Goal: Information Seeking & Learning: Check status

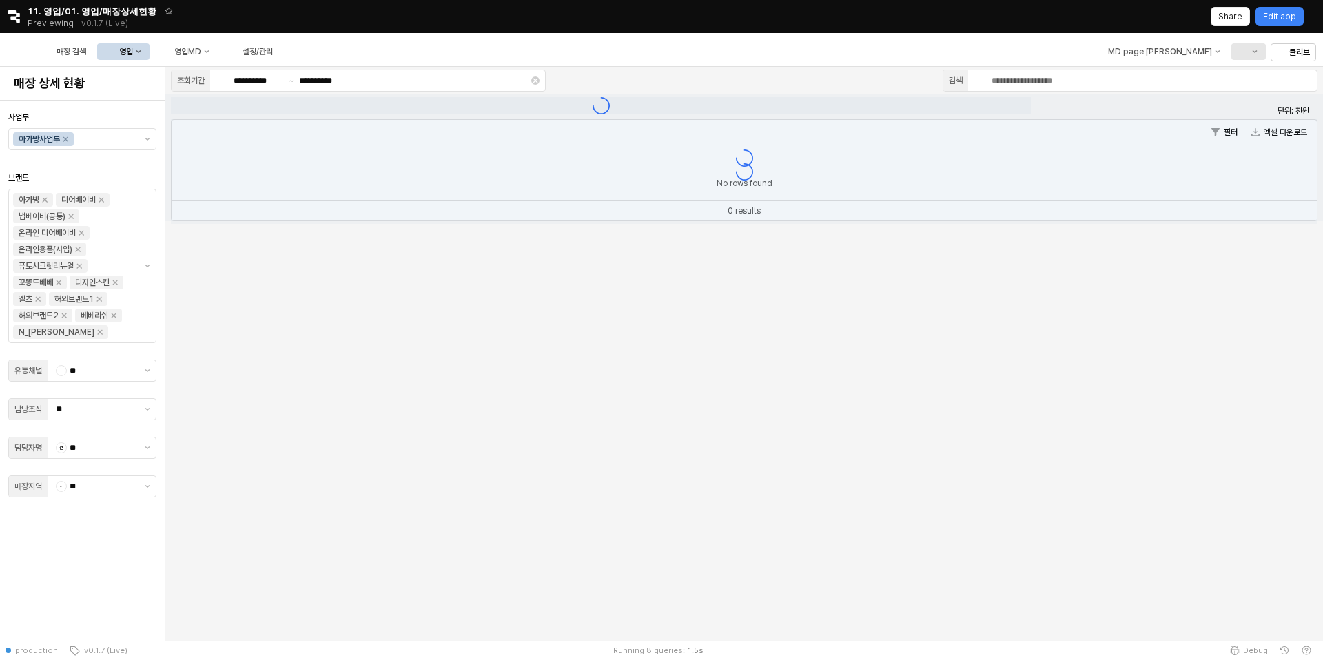
click at [1248, 48] on button "Menu item 6" at bounding box center [1247, 51] width 34 height 17
click at [1252, 103] on div "문의 내역 확인하기" at bounding box center [1260, 100] width 73 height 11
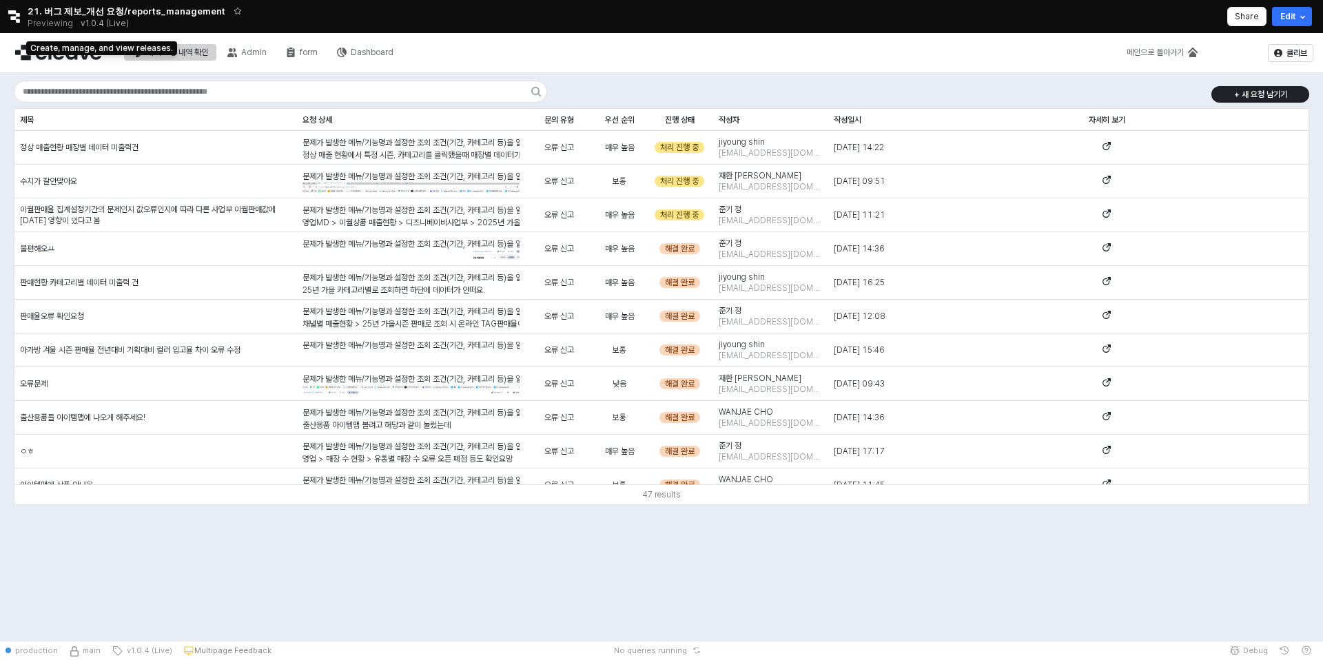
click at [92, 14] on button "v1.0.4 (Live)" at bounding box center [104, 23] width 63 height 19
click at [94, 23] on p "v1.0.4 (Live)" at bounding box center [105, 23] width 48 height 11
click at [8, 12] on icon "Retool logo" at bounding box center [14, 16] width 12 height 12
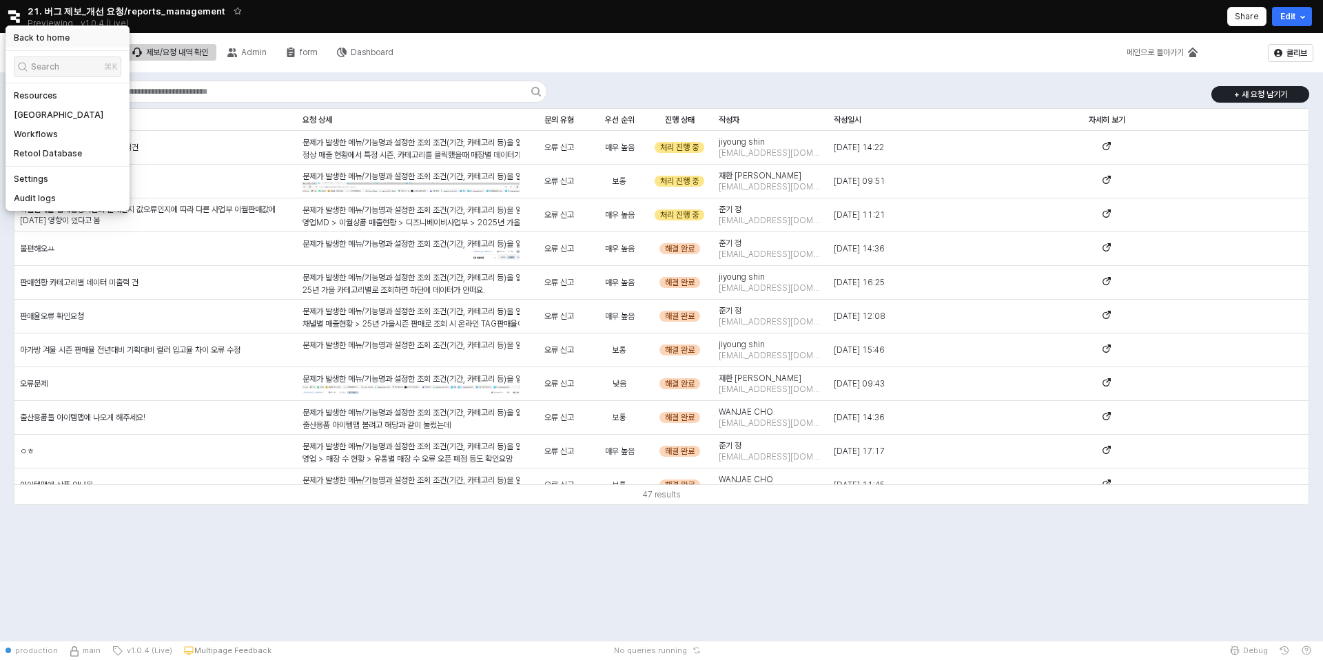
click at [34, 34] on h5 "Back to home" at bounding box center [42, 37] width 56 height 11
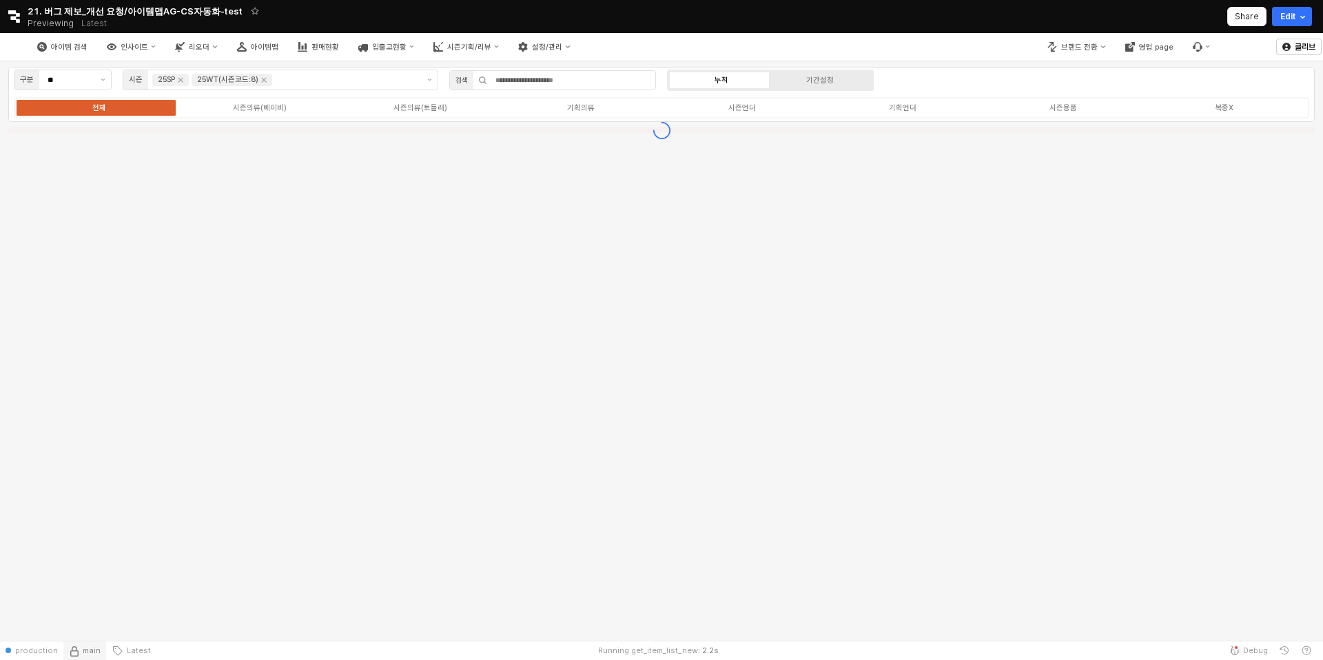
click at [86, 650] on span "main" at bounding box center [92, 650] width 18 height 11
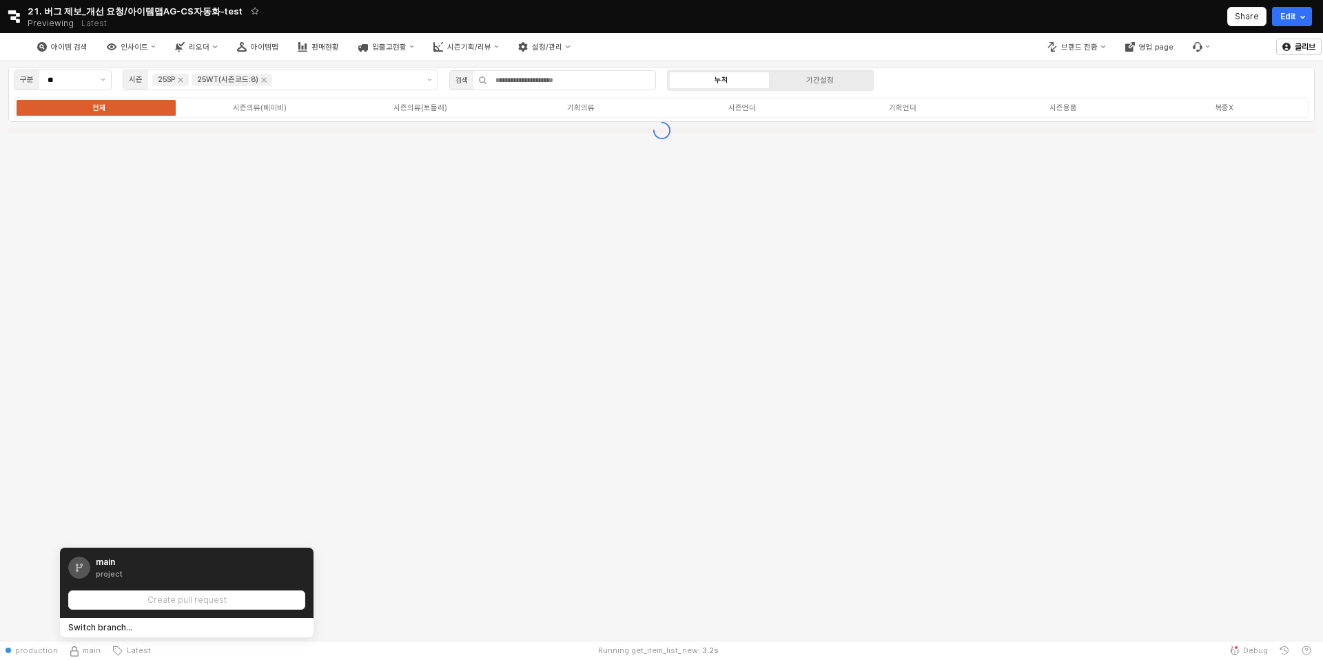
click at [435, 459] on div "구분 ** 시즌 25SP 25WT(시즌코드:8) 검색 누적 기간설정 전체 시즌의류(베이비) 시즌의류(토들러) 기획의류 시즌언더 기획언더 시즌용…" at bounding box center [661, 350] width 1323 height 579
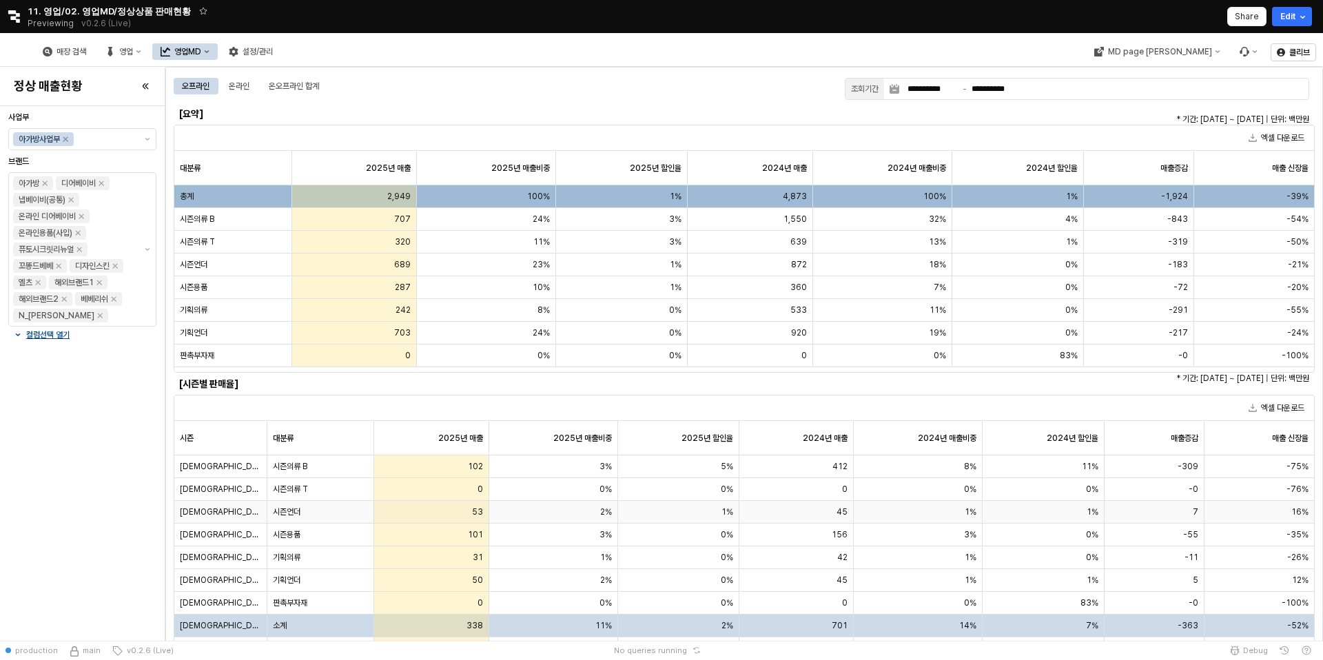
click at [273, 535] on span "시즌용품" at bounding box center [287, 534] width 28 height 11
click at [335, 326] on div "703" at bounding box center [354, 333] width 125 height 23
click at [331, 488] on div "시즌의류 T" at bounding box center [320, 489] width 107 height 23
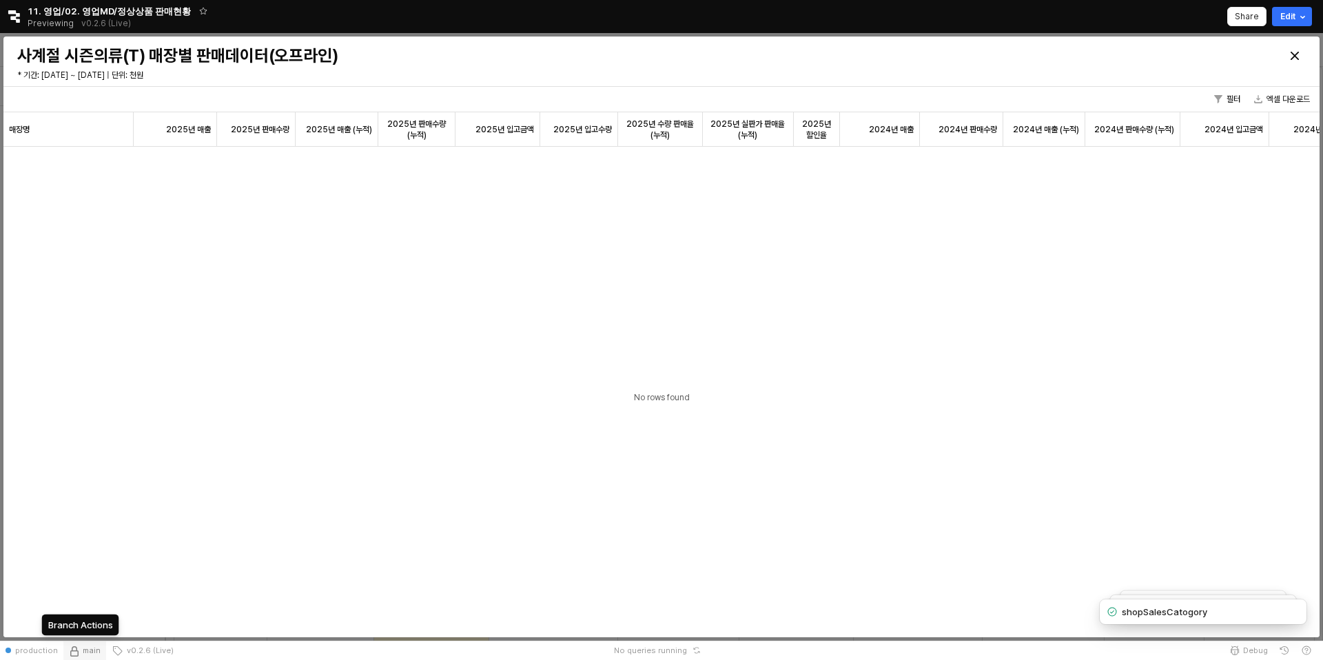
click at [87, 642] on button "main" at bounding box center [84, 650] width 43 height 19
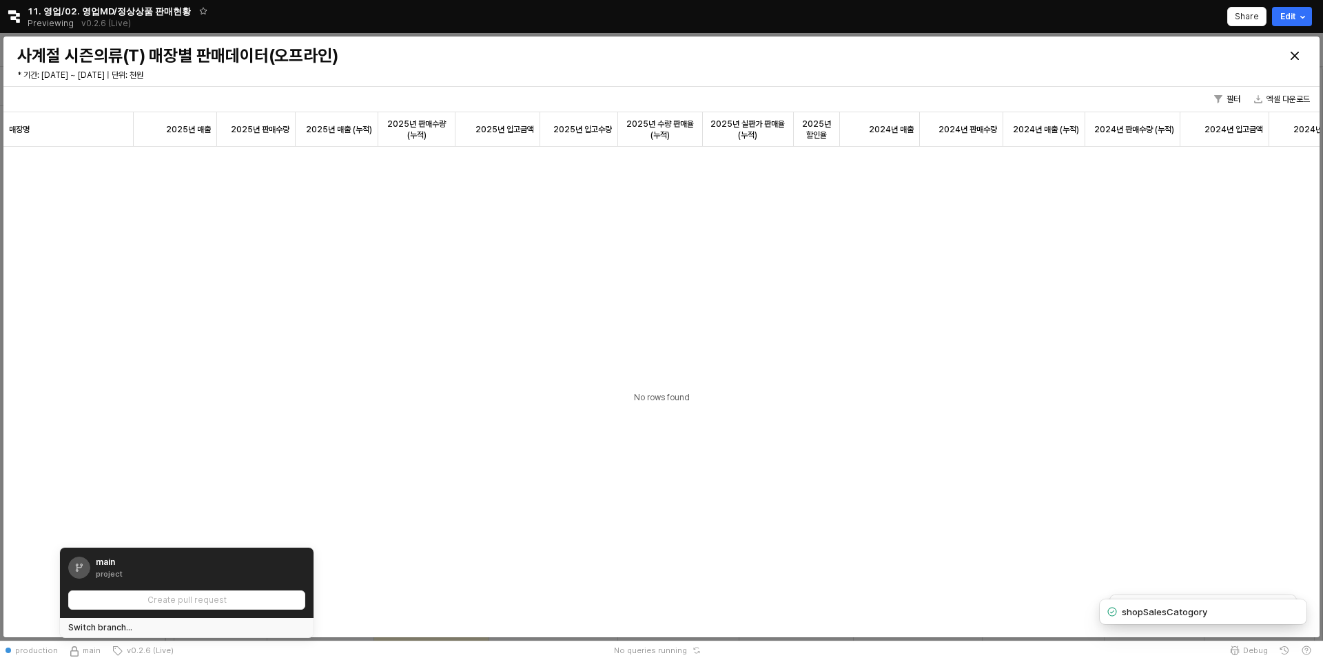
click at [121, 630] on div "Switch branch..." at bounding box center [100, 627] width 64 height 11
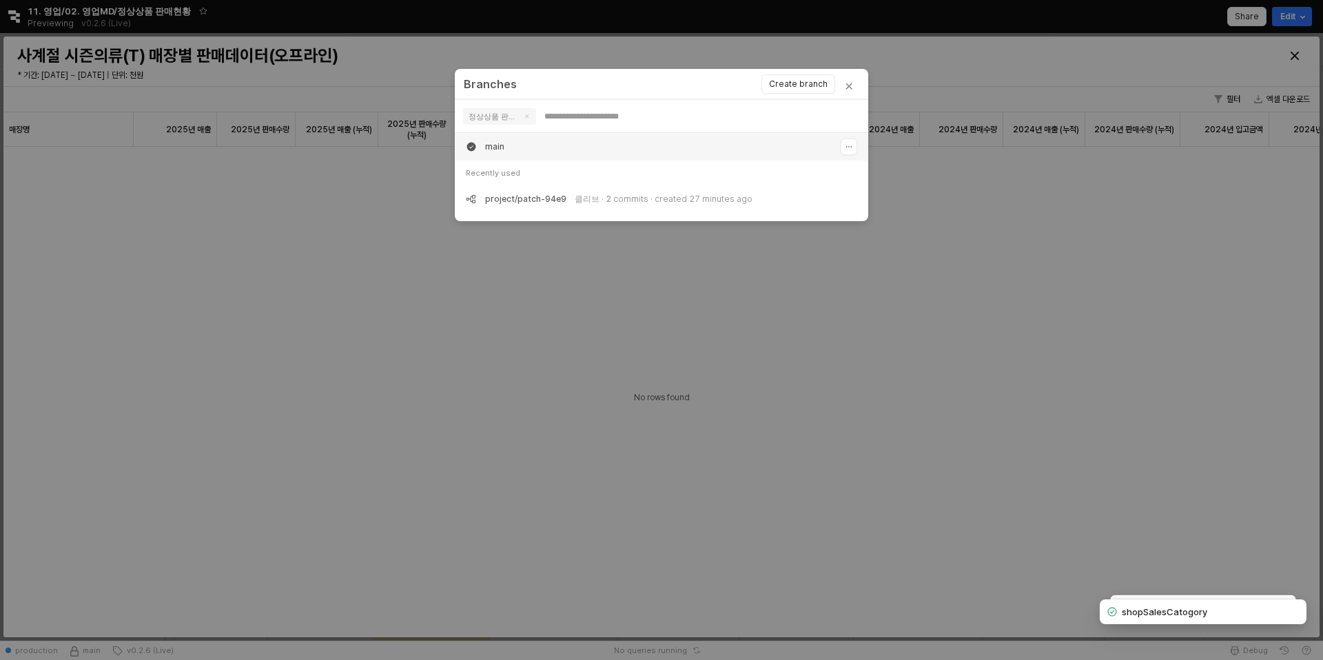
scroll to position [83, 413]
click at [614, 192] on div "project/patch-94e9 클리브 · 2 commits · created 27 minutes ago" at bounding box center [661, 199] width 413 height 28
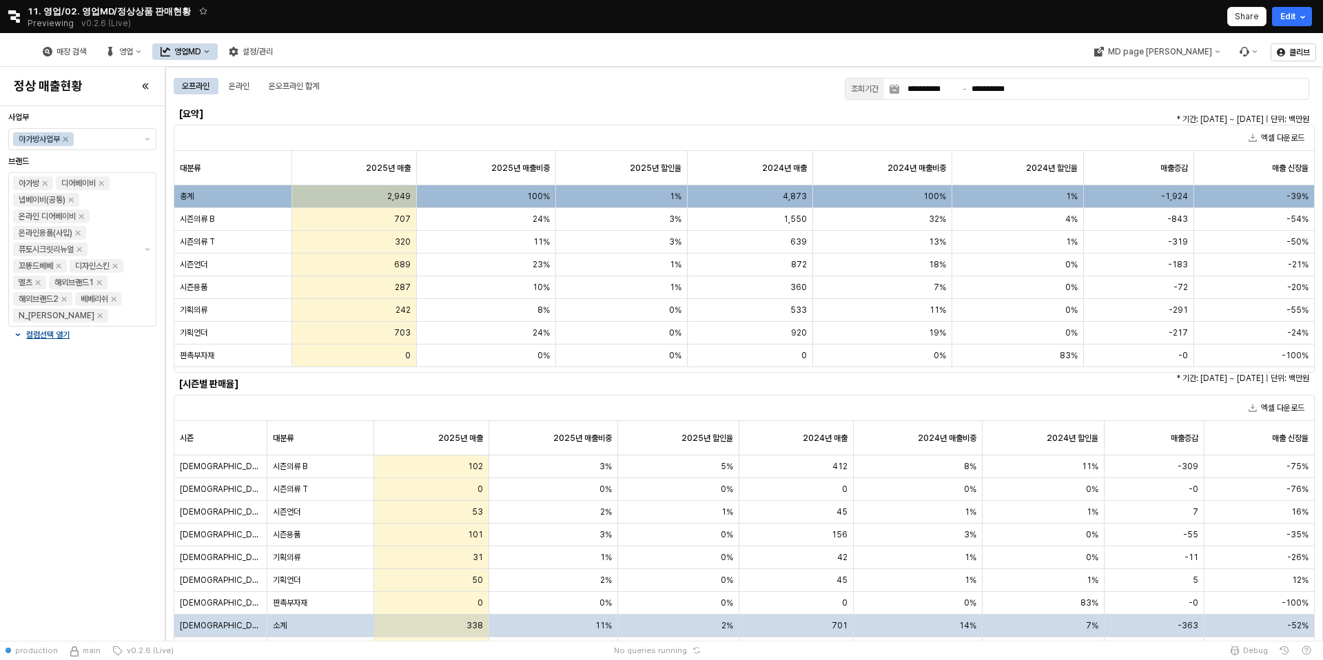
click at [205, 552] on div "사계절" at bounding box center [220, 557] width 93 height 23
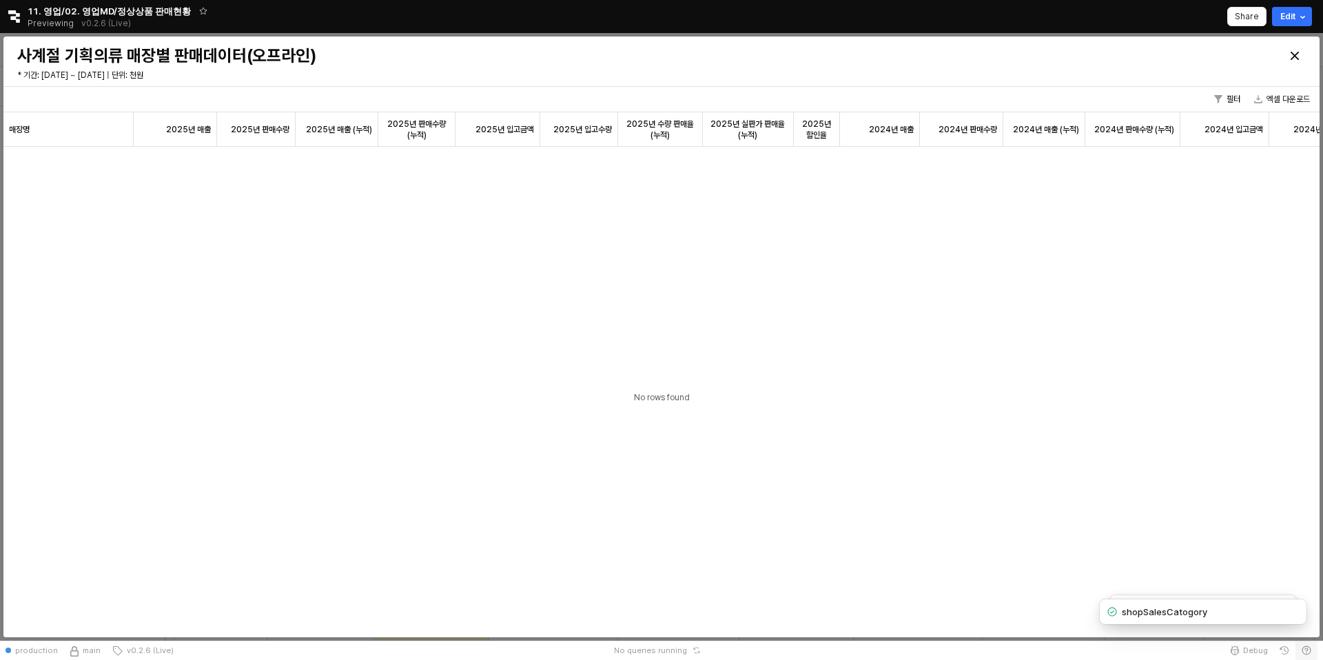
click at [1304, 648] on icon "Help" at bounding box center [1306, 650] width 11 height 11
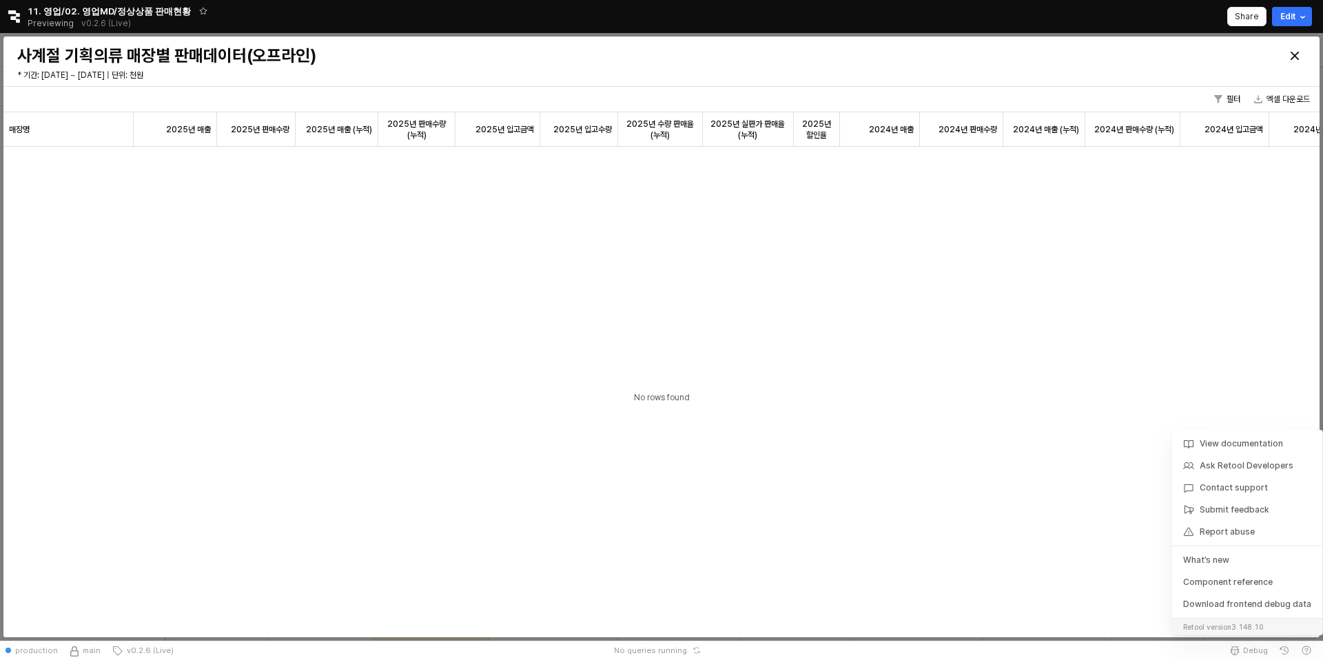
click at [1207, 376] on div "No rows found" at bounding box center [661, 398] width 1316 height 503
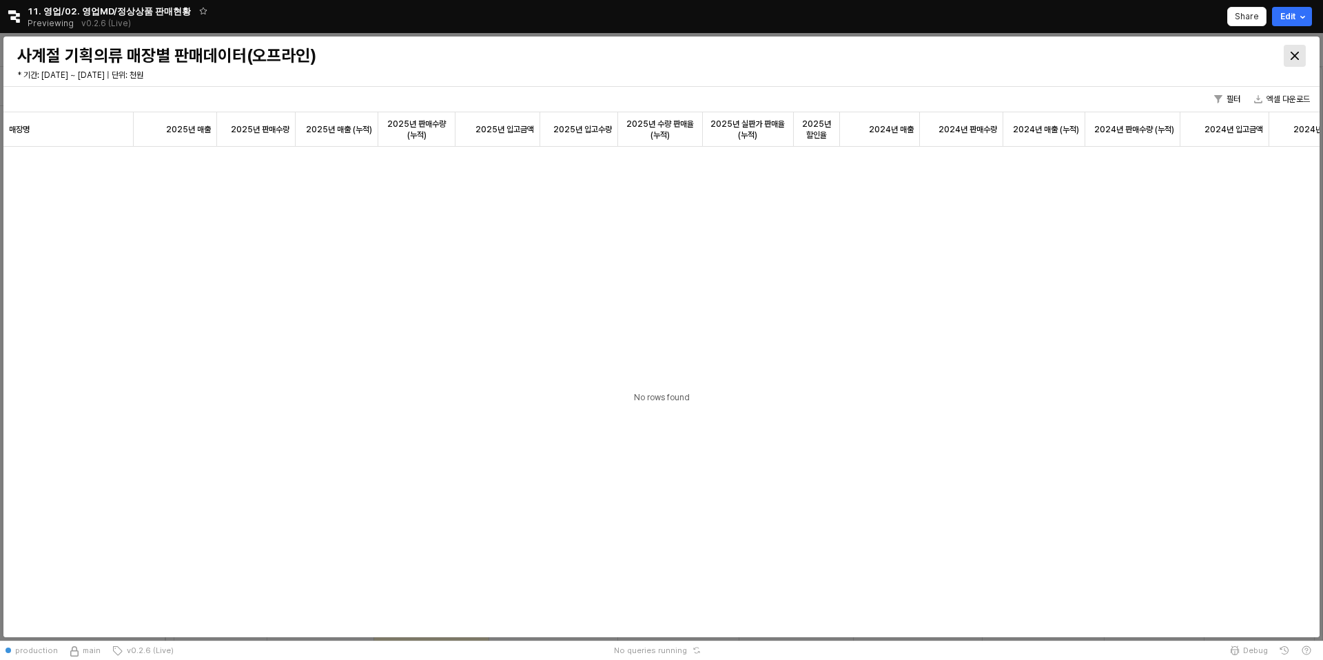
click at [1284, 54] on div "Close" at bounding box center [1294, 55] width 21 height 21
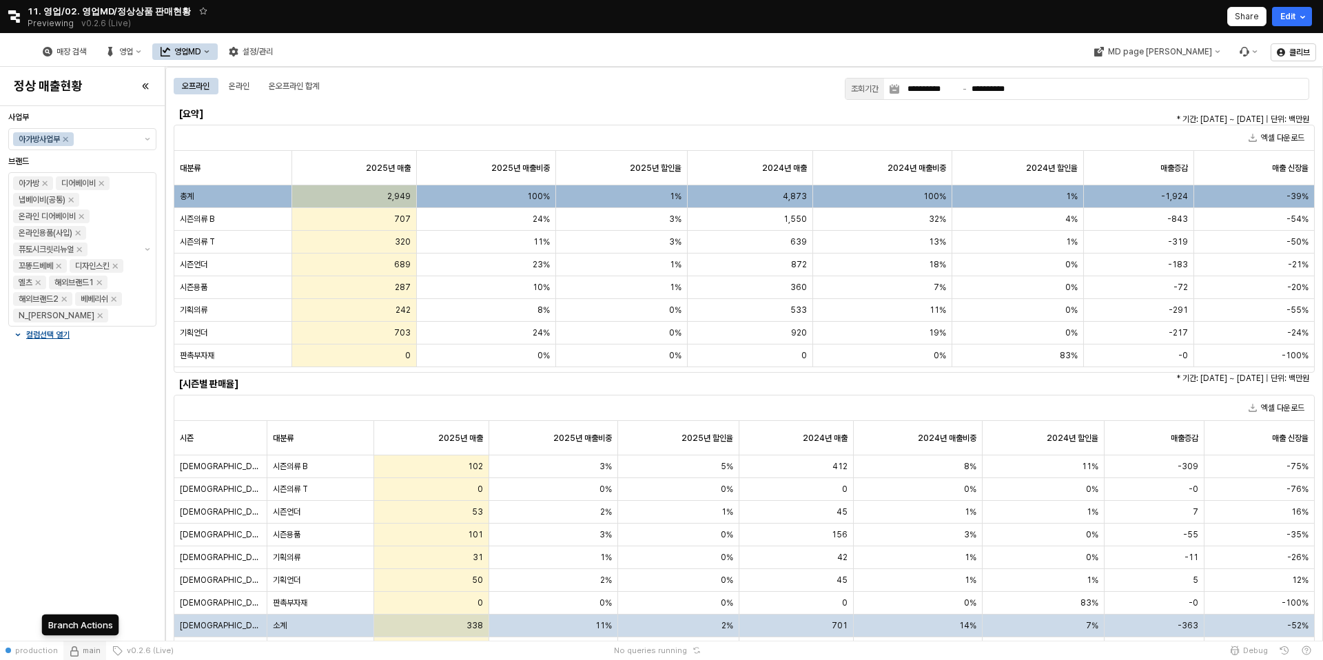
click at [77, 649] on button "main" at bounding box center [84, 650] width 43 height 19
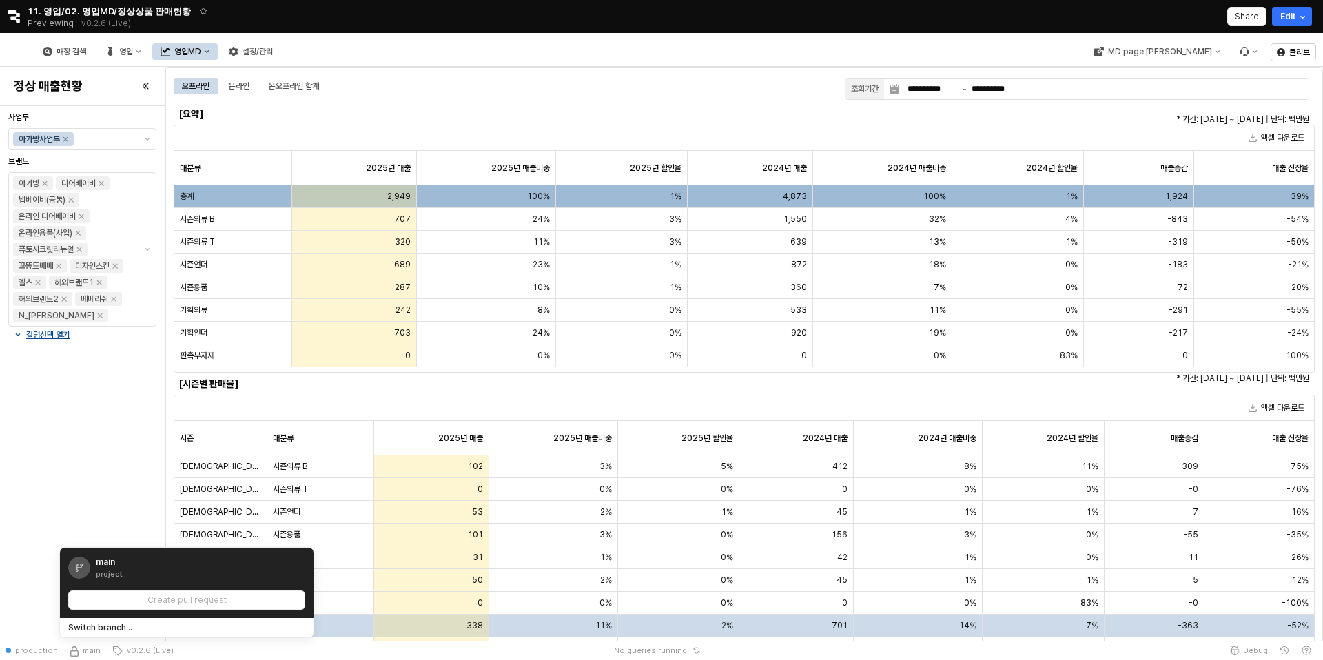
click at [97, 444] on div "사업부 아가방사업부 브랜드 아가방 디어베이비 냅베이비(공통) 온라인 디어베이비 온라인용품(사입) 퓨토시크릿리뉴얼 꼬똥드베베 디자인스킨 엘츠 해…" at bounding box center [82, 374] width 148 height 524
